Goal: Task Accomplishment & Management: Manage account settings

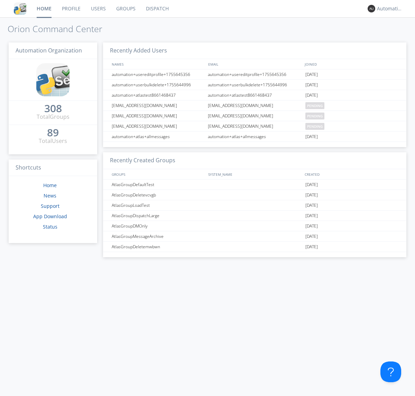
click at [157, 9] on link "Dispatch" at bounding box center [157, 8] width 33 height 17
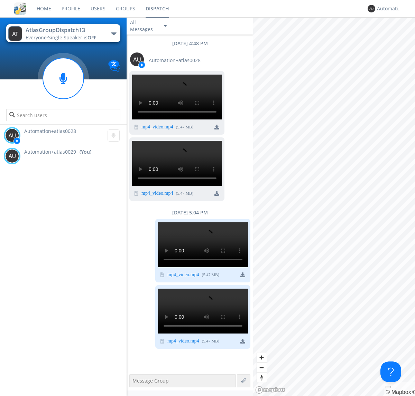
scroll to position [5, 0]
click at [240, 362] on div "^" at bounding box center [242, 357] width 10 height 10
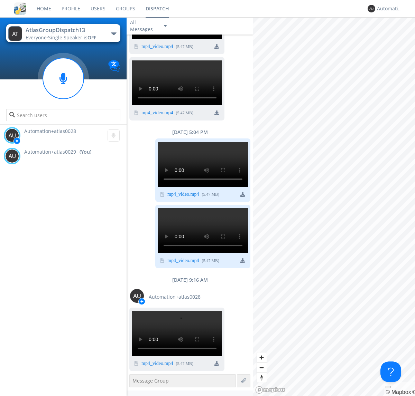
scroll to position [655, 0]
click at [388, 9] on div "Automation+atlas0029" at bounding box center [390, 8] width 26 height 7
click at [393, 36] on div "Log Out" at bounding box center [393, 36] width 36 height 12
